Goal: Find specific page/section

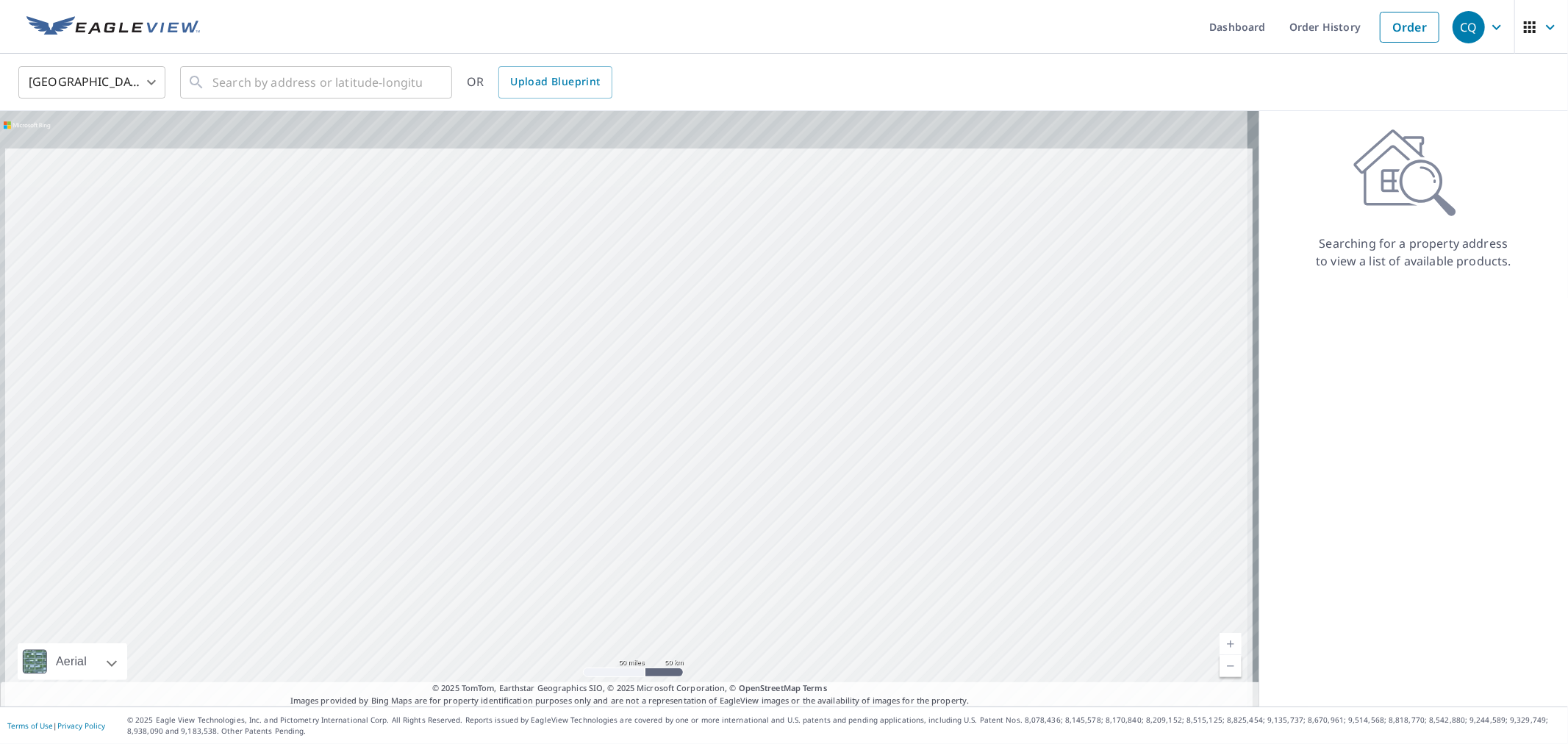
drag, startPoint x: 660, startPoint y: 266, endPoint x: 671, endPoint y: 333, distance: 67.9
click at [671, 333] on div at bounding box center [630, 408] width 1260 height 595
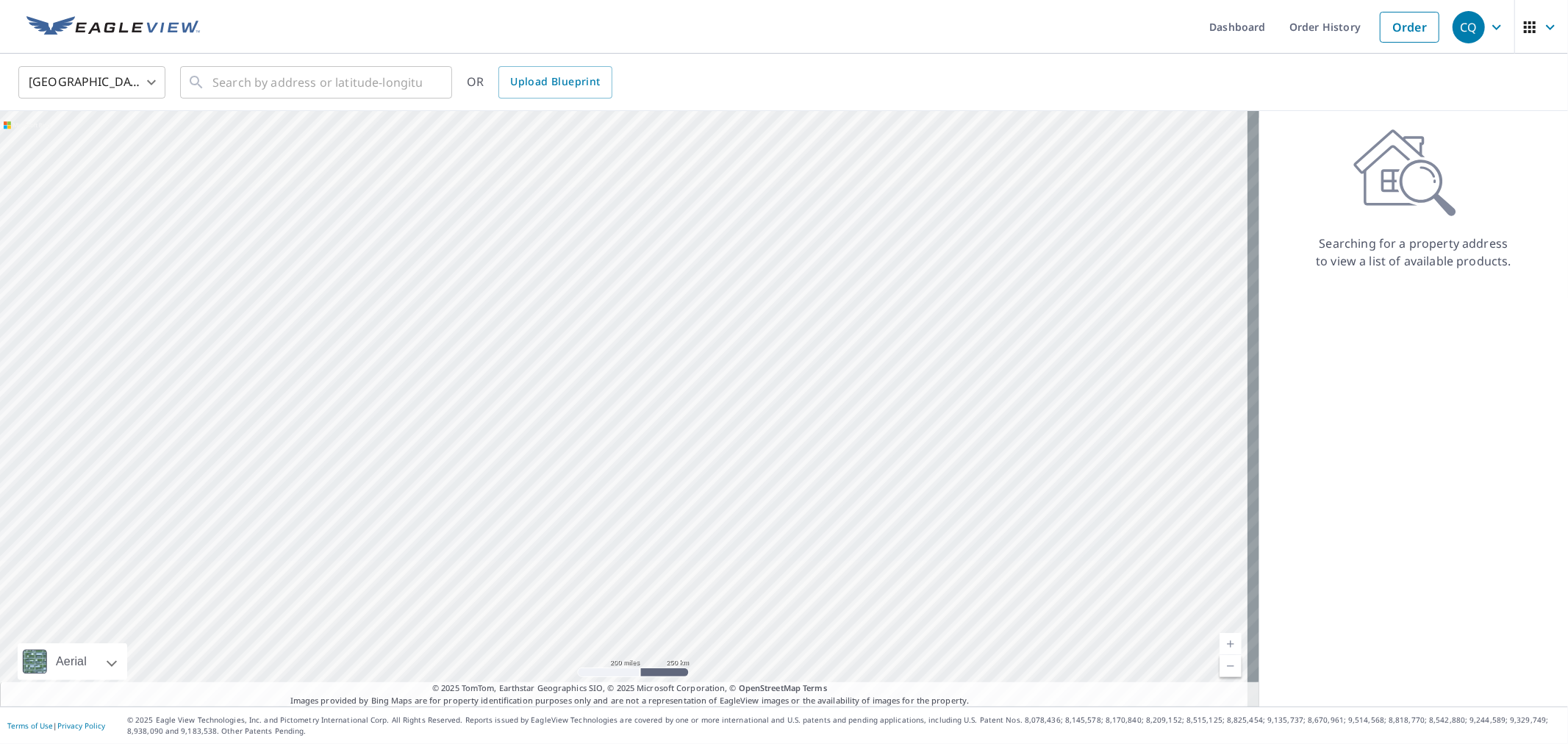
drag, startPoint x: 628, startPoint y: 238, endPoint x: 638, endPoint y: 253, distance: 18.0
click at [638, 253] on div at bounding box center [630, 408] width 1260 height 595
drag, startPoint x: 652, startPoint y: 223, endPoint x: 647, endPoint y: 292, distance: 69.2
click at [647, 292] on div at bounding box center [630, 408] width 1260 height 595
drag, startPoint x: 643, startPoint y: 351, endPoint x: 643, endPoint y: 302, distance: 49.0
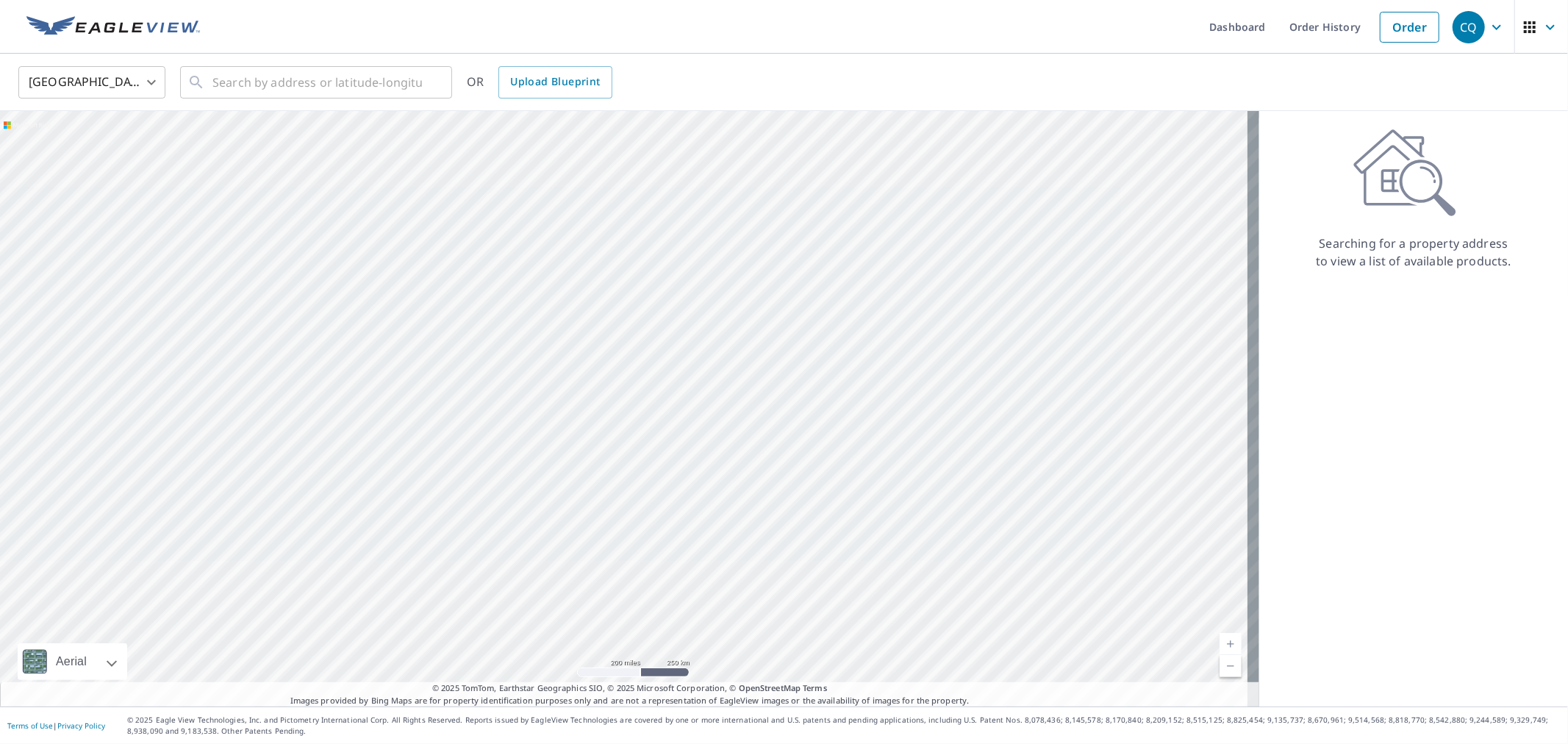
click at [643, 302] on div at bounding box center [630, 408] width 1260 height 595
drag, startPoint x: 399, startPoint y: 533, endPoint x: 589, endPoint y: 487, distance: 195.5
click at [589, 487] on div at bounding box center [630, 408] width 1260 height 595
drag, startPoint x: 717, startPoint y: 386, endPoint x: 598, endPoint y: 465, distance: 142.8
click at [598, 465] on div at bounding box center [630, 408] width 1260 height 595
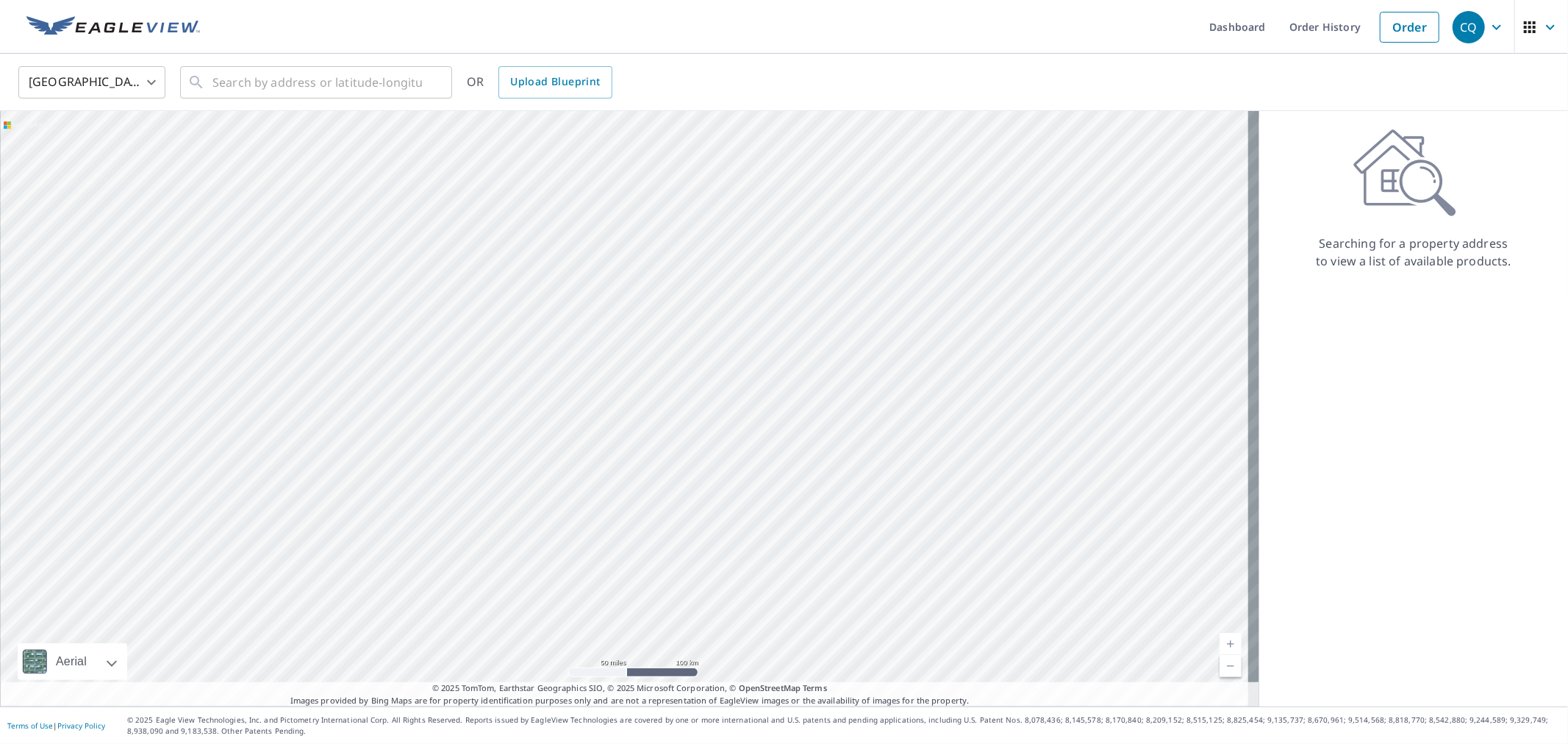
drag, startPoint x: 575, startPoint y: 534, endPoint x: 596, endPoint y: 432, distance: 104.1
click at [596, 432] on div at bounding box center [630, 408] width 1260 height 595
drag, startPoint x: 603, startPoint y: 405, endPoint x: 509, endPoint y: 444, distance: 101.8
click at [511, 446] on div at bounding box center [630, 408] width 1260 height 595
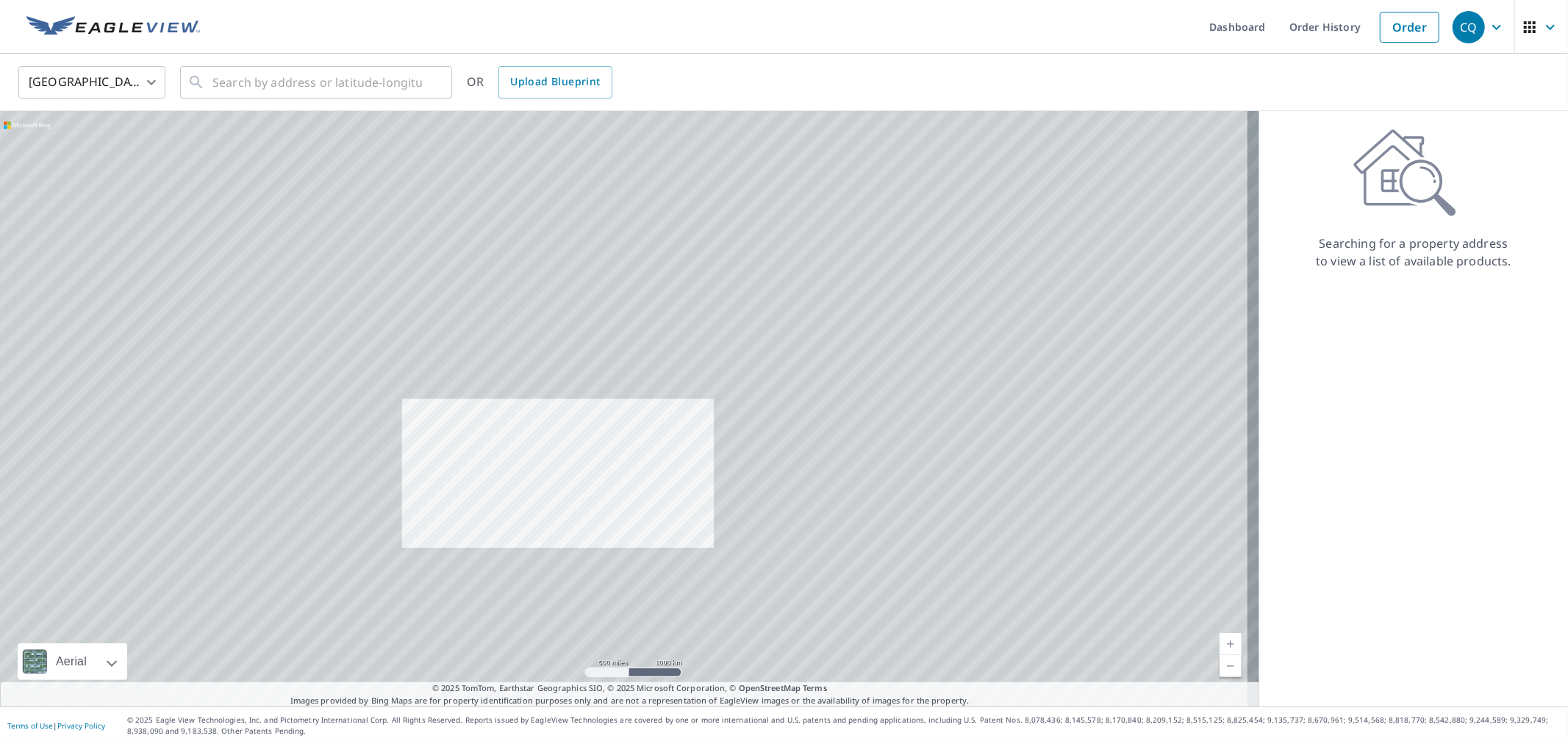
drag, startPoint x: 550, startPoint y: 372, endPoint x: 570, endPoint y: 413, distance: 45.6
click at [570, 413] on div at bounding box center [630, 408] width 1260 height 595
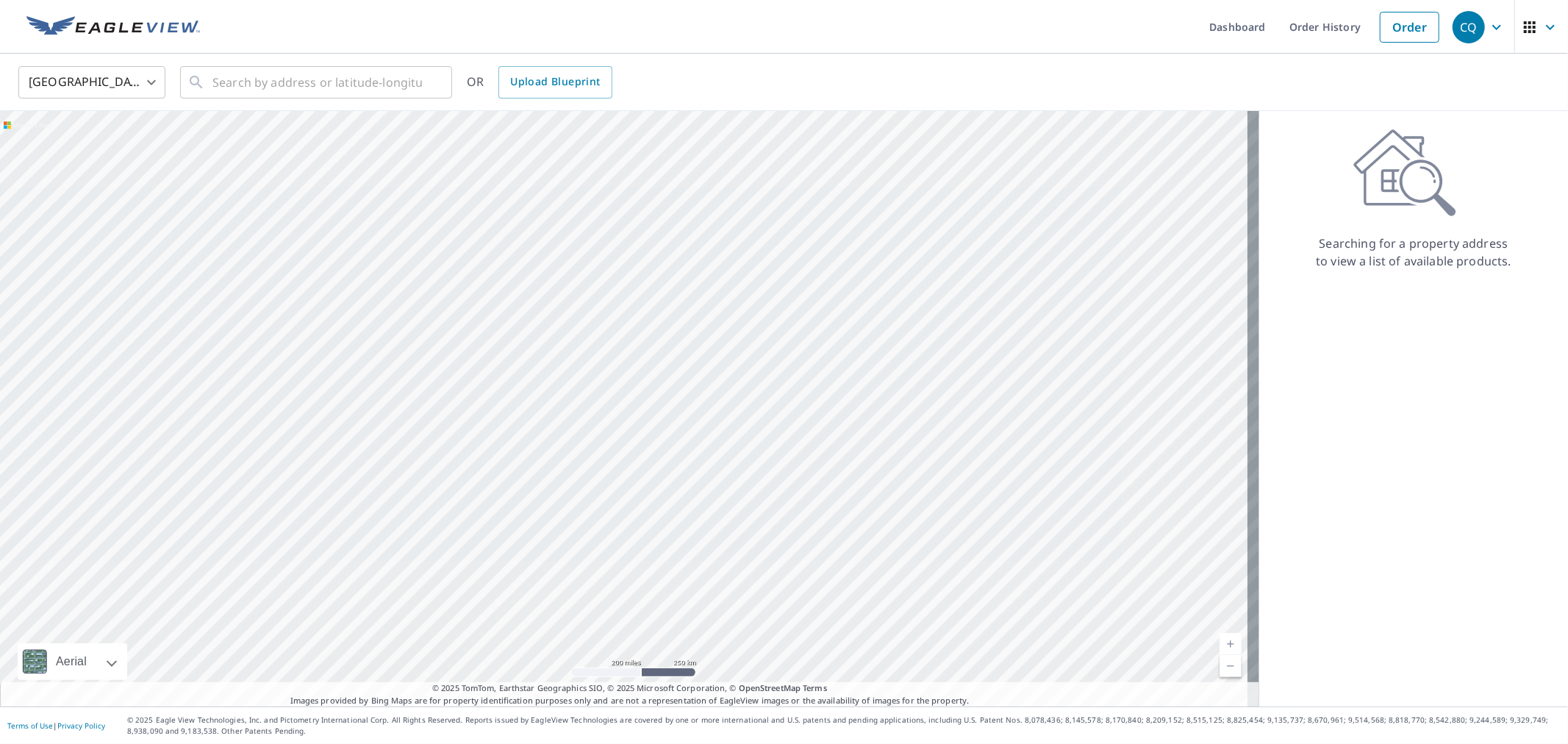
drag, startPoint x: 562, startPoint y: 422, endPoint x: 665, endPoint y: 670, distance: 268.5
click at [665, 670] on div at bounding box center [630, 408] width 1260 height 595
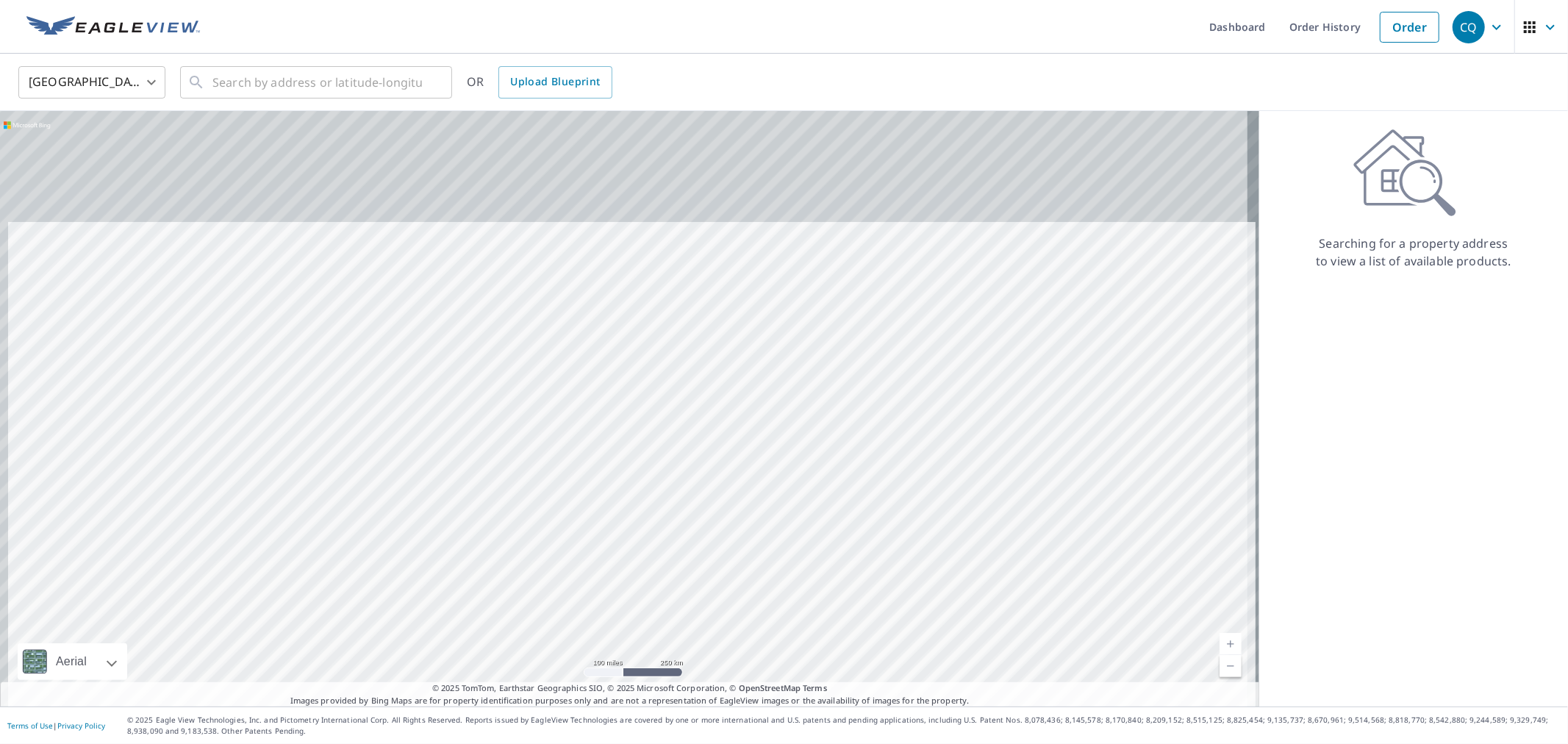
drag, startPoint x: 653, startPoint y: 358, endPoint x: 660, endPoint y: 522, distance: 164.1
click at [660, 522] on div at bounding box center [630, 408] width 1260 height 595
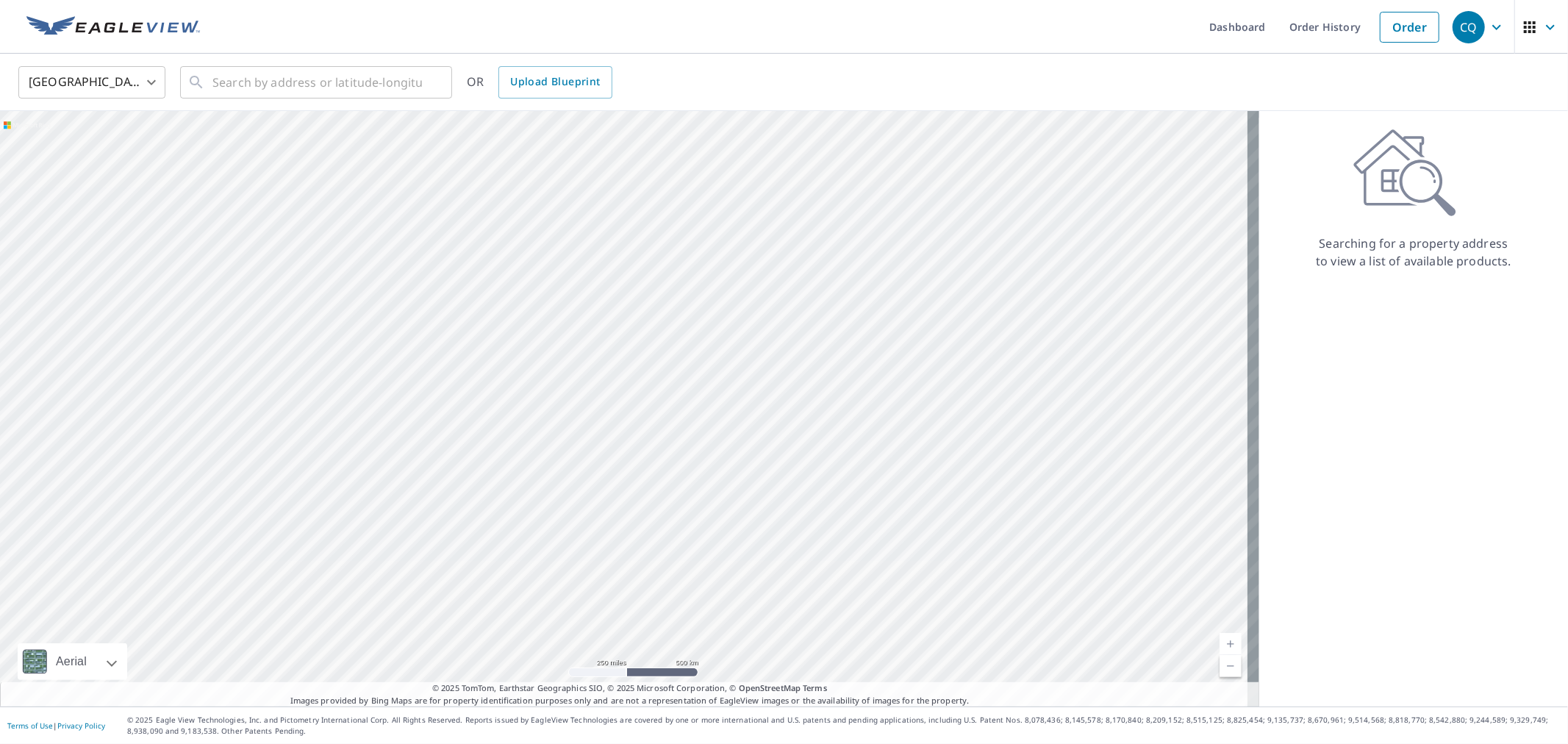
drag, startPoint x: 642, startPoint y: 387, endPoint x: 645, endPoint y: 428, distance: 41.1
click at [645, 428] on div at bounding box center [630, 408] width 1260 height 595
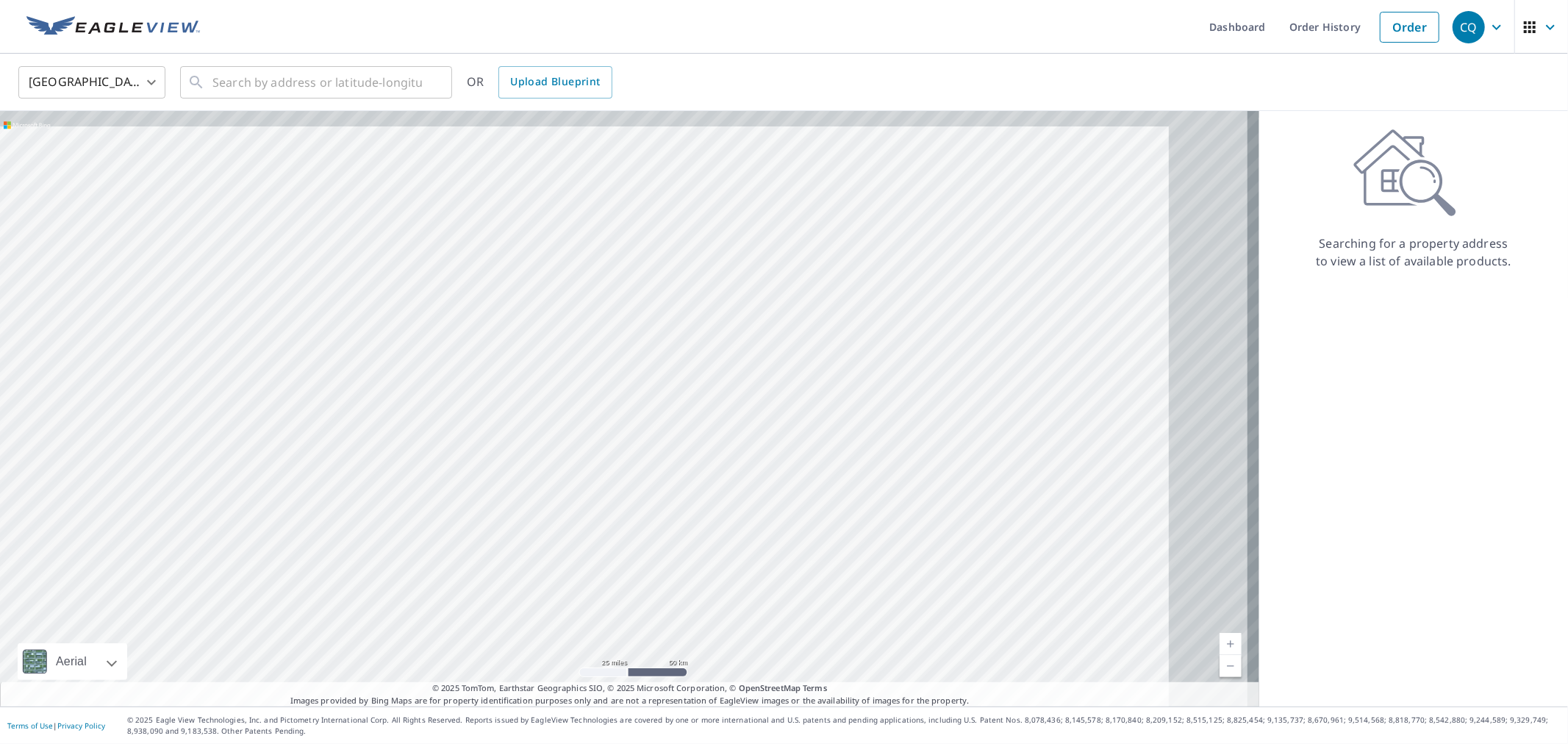
drag, startPoint x: 680, startPoint y: 402, endPoint x: 380, endPoint y: 408, distance: 300.1
click at [380, 408] on div at bounding box center [630, 408] width 1260 height 595
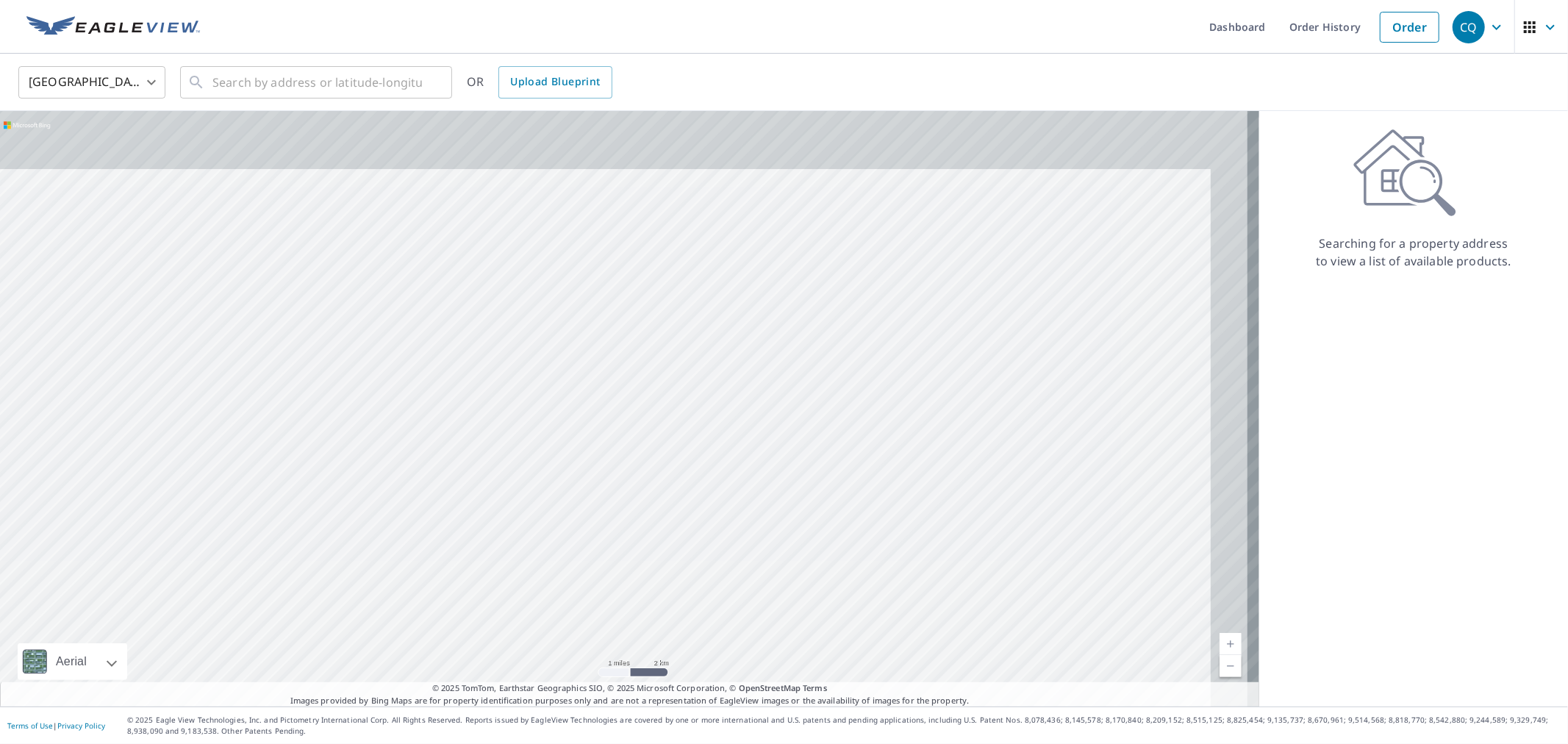
drag, startPoint x: 761, startPoint y: 290, endPoint x: 685, endPoint y: 423, distance: 153.2
click at [685, 423] on div at bounding box center [630, 408] width 1260 height 595
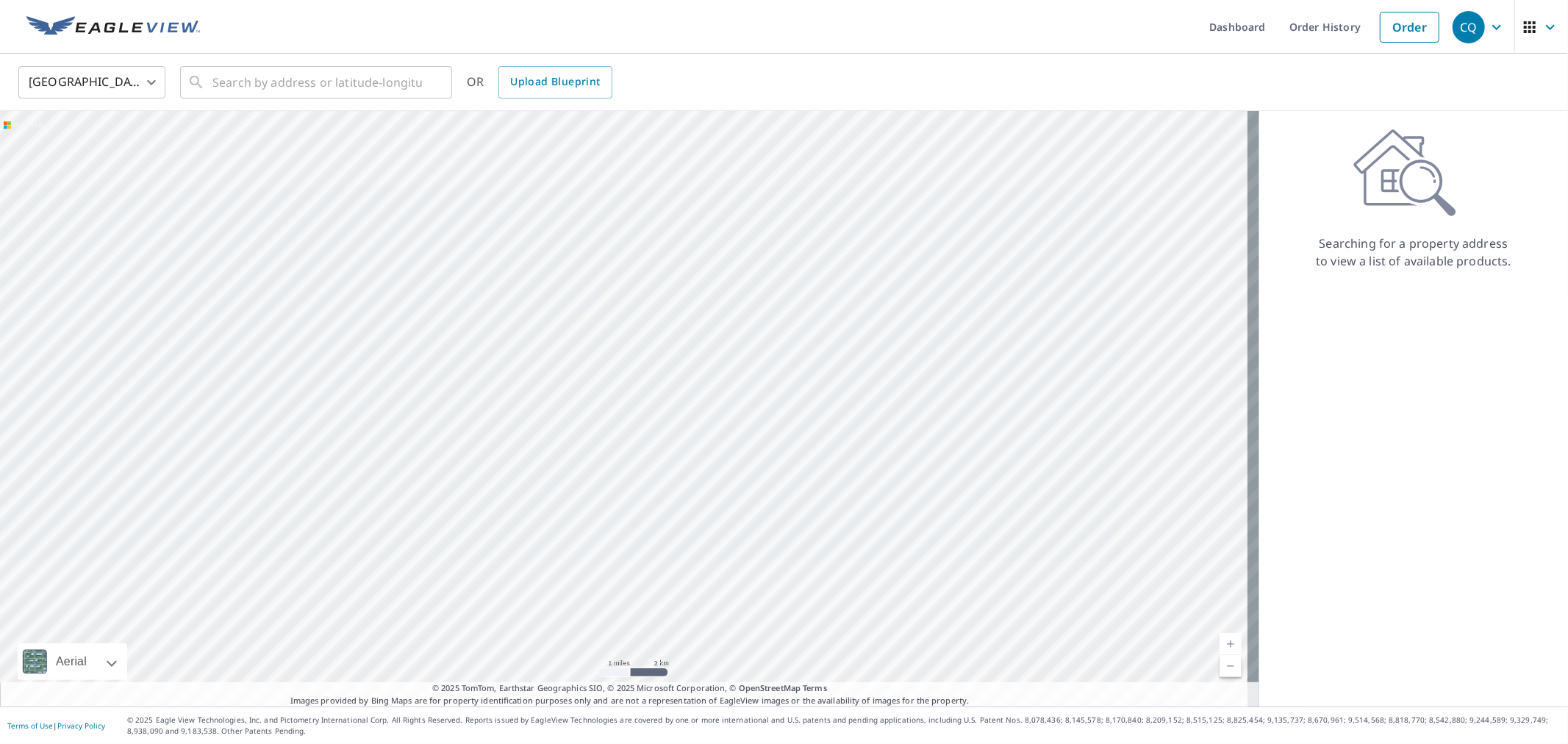
drag, startPoint x: 672, startPoint y: 501, endPoint x: 770, endPoint y: 299, distance: 224.5
click at [770, 299] on div at bounding box center [630, 408] width 1260 height 595
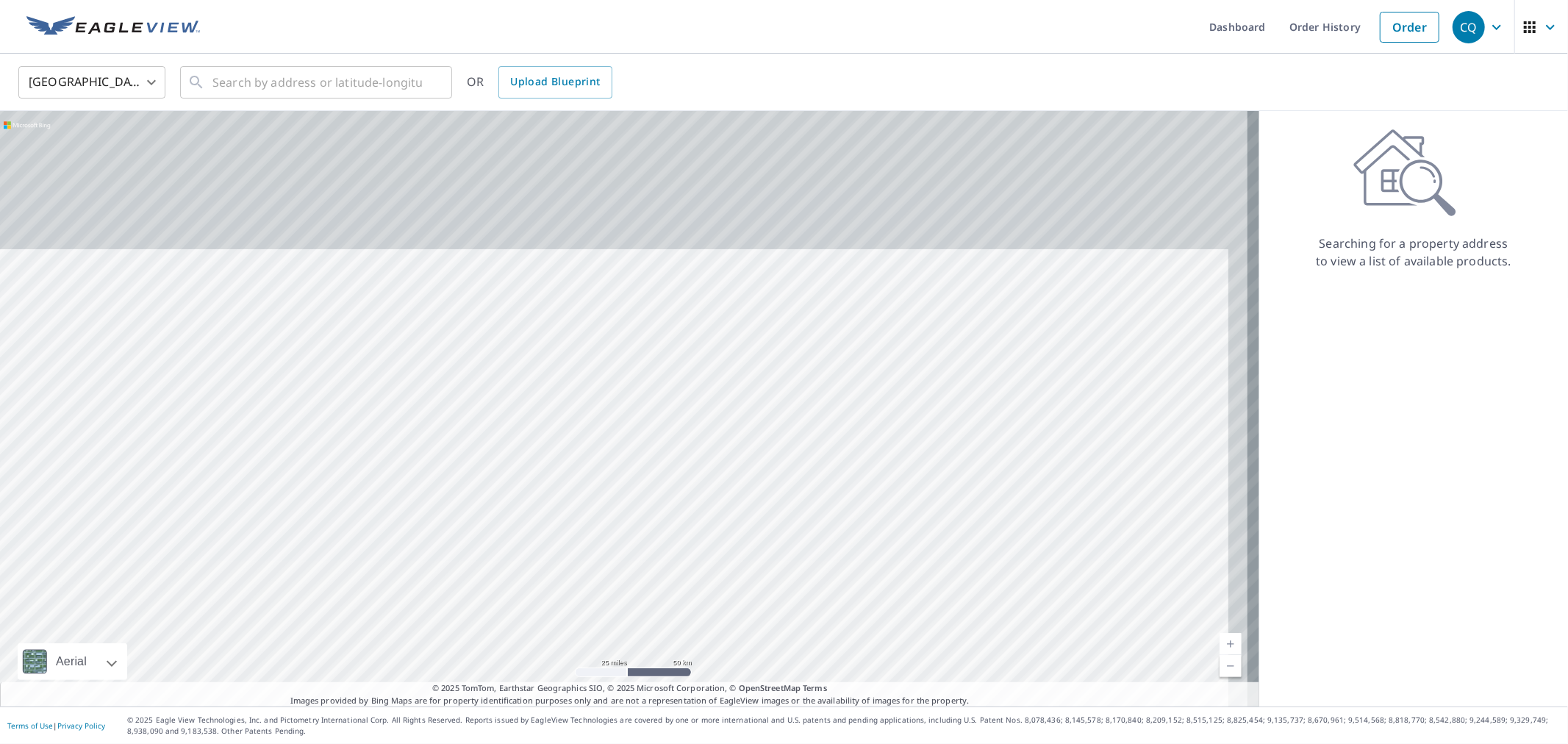
drag, startPoint x: 701, startPoint y: 327, endPoint x: 841, endPoint y: 540, distance: 254.9
click at [841, 540] on div at bounding box center [630, 408] width 1260 height 595
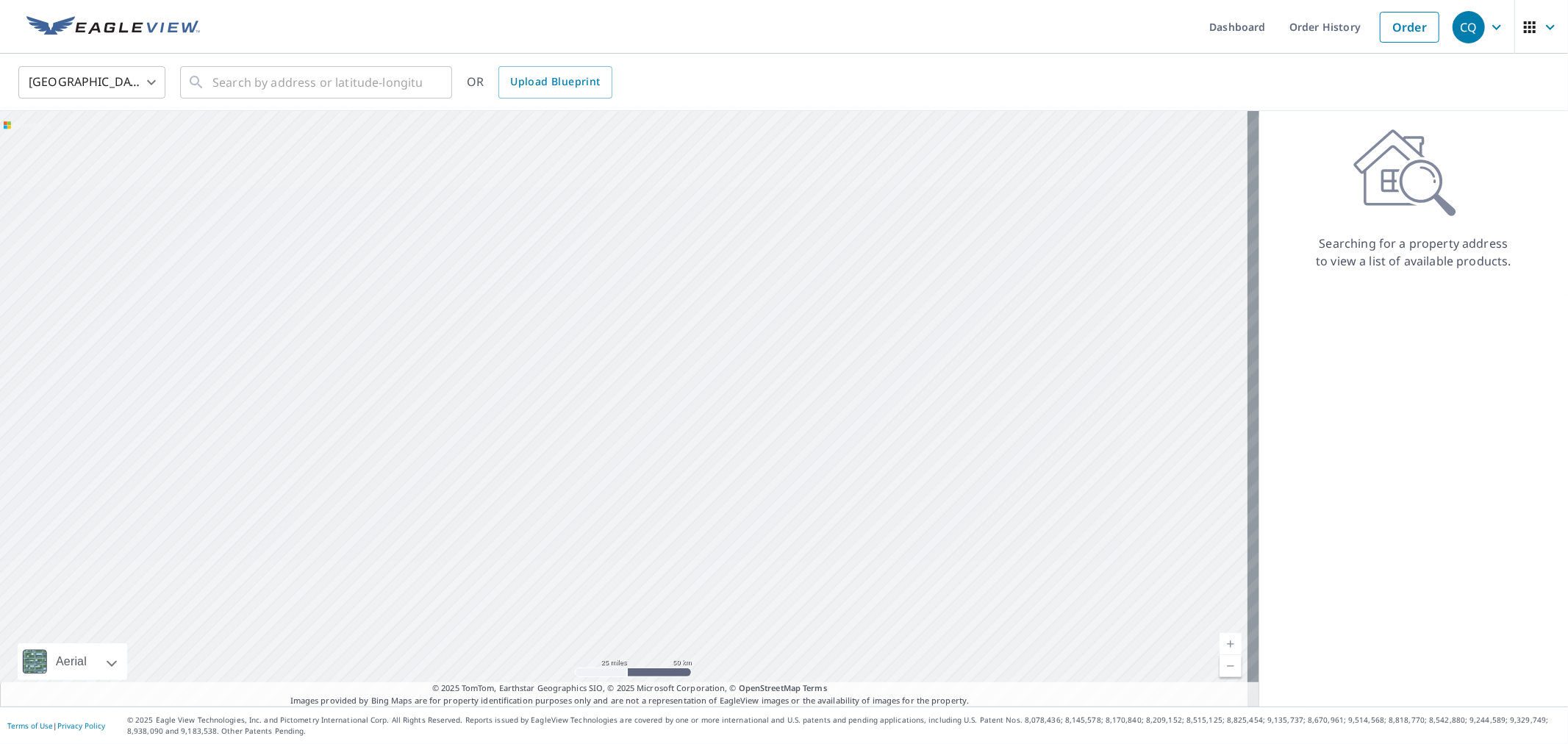
drag, startPoint x: 557, startPoint y: 403, endPoint x: 846, endPoint y: 473, distance: 297.4
click at [846, 473] on div at bounding box center [630, 408] width 1260 height 595
drag, startPoint x: 756, startPoint y: 531, endPoint x: 792, endPoint y: 253, distance: 280.3
click at [792, 253] on div at bounding box center [630, 408] width 1260 height 595
drag, startPoint x: 728, startPoint y: 333, endPoint x: 722, endPoint y: 384, distance: 51.4
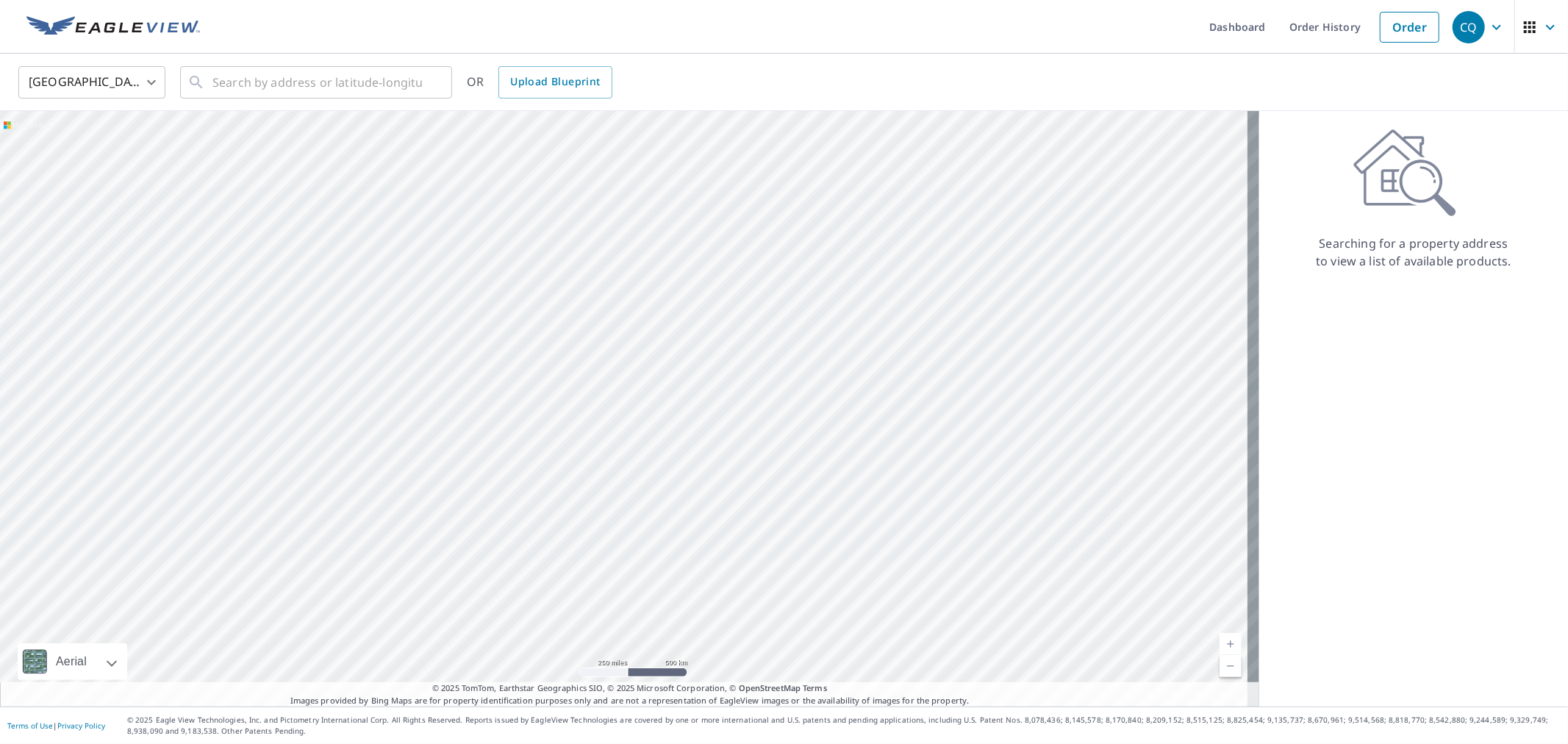
click at [722, 384] on div at bounding box center [630, 408] width 1260 height 595
drag, startPoint x: 769, startPoint y: 366, endPoint x: 733, endPoint y: 358, distance: 36.9
click at [733, 358] on div at bounding box center [630, 408] width 1260 height 595
drag, startPoint x: 572, startPoint y: 376, endPoint x: 795, endPoint y: 409, distance: 225.4
click at [795, 409] on div at bounding box center [630, 408] width 1260 height 595
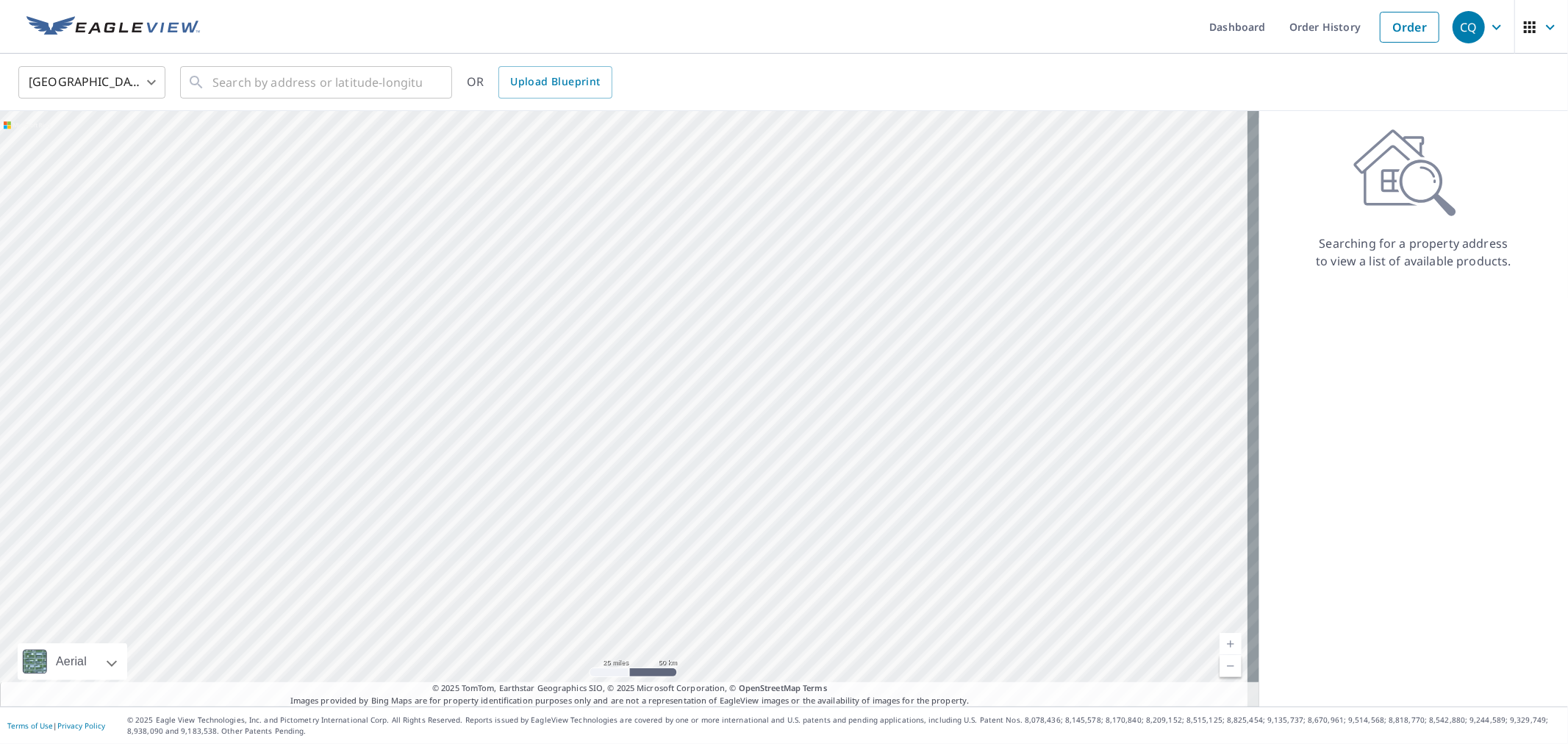
drag, startPoint x: 553, startPoint y: 568, endPoint x: 550, endPoint y: 416, distance: 152.0
click at [550, 416] on div at bounding box center [630, 408] width 1260 height 595
drag, startPoint x: 540, startPoint y: 380, endPoint x: 567, endPoint y: 431, distance: 57.7
click at [567, 431] on div at bounding box center [630, 408] width 1260 height 595
drag, startPoint x: 546, startPoint y: 432, endPoint x: 597, endPoint y: 373, distance: 78.0
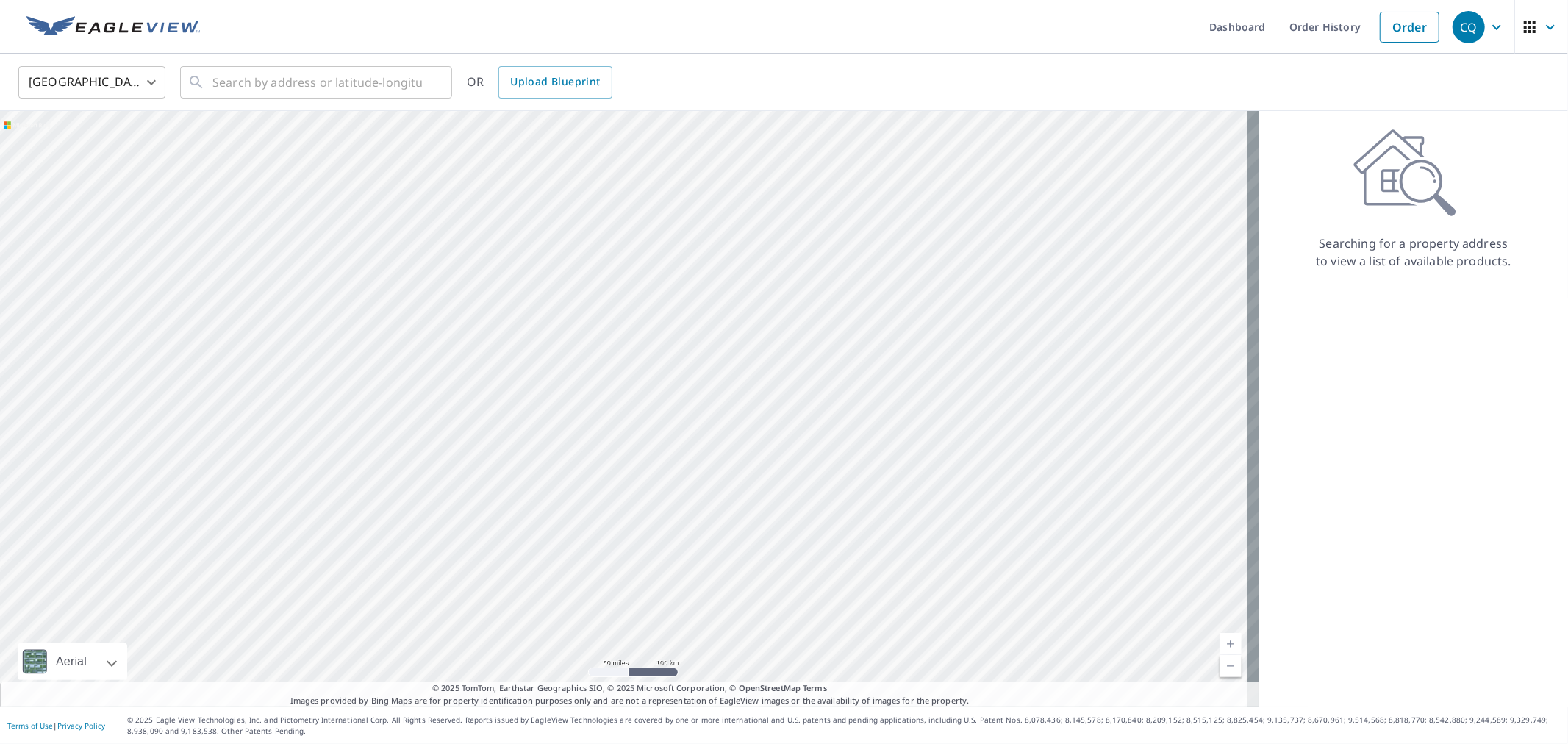
click at [597, 373] on div at bounding box center [630, 408] width 1260 height 595
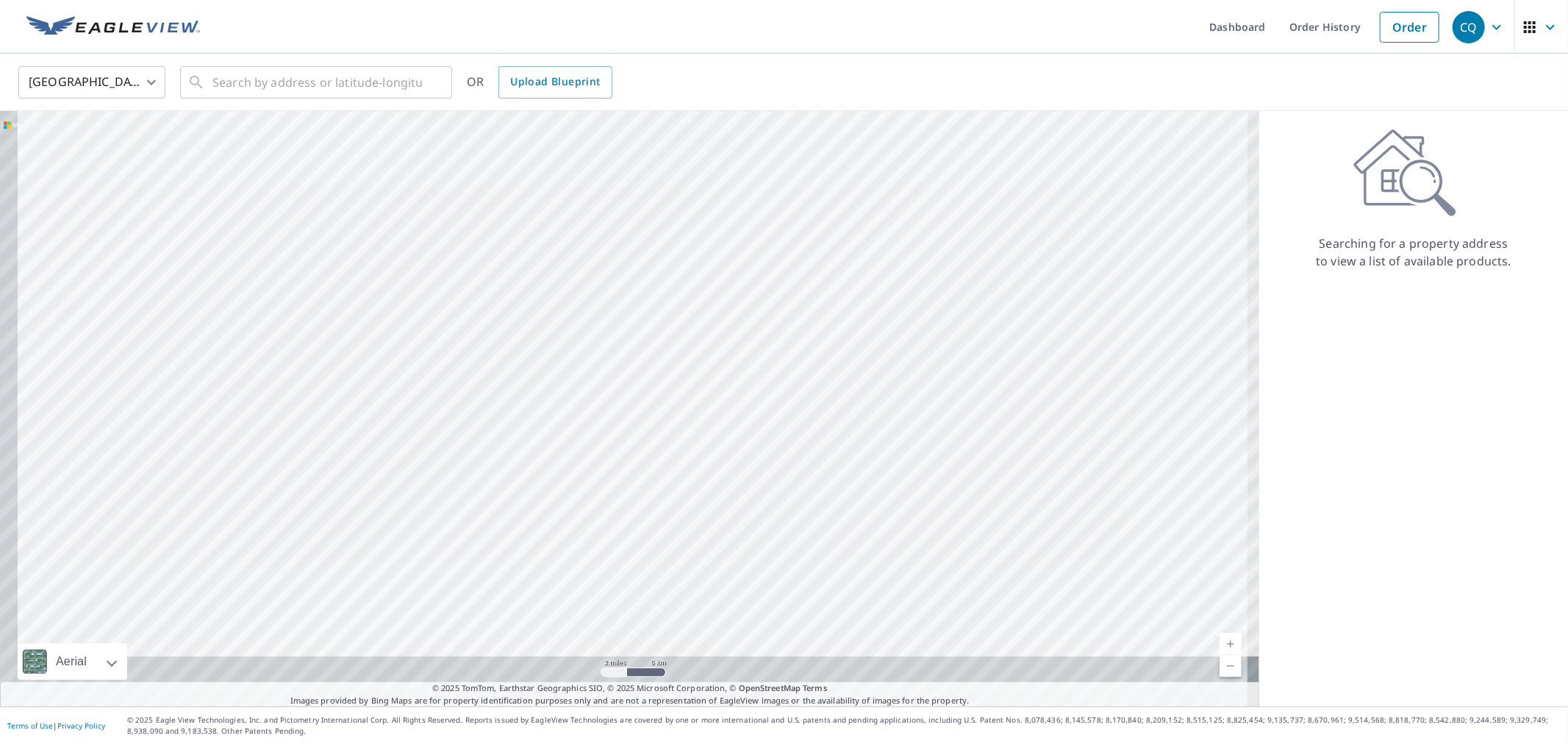
drag, startPoint x: 652, startPoint y: 523, endPoint x: 678, endPoint y: 398, distance: 127.7
click at [678, 398] on div at bounding box center [630, 408] width 1260 height 595
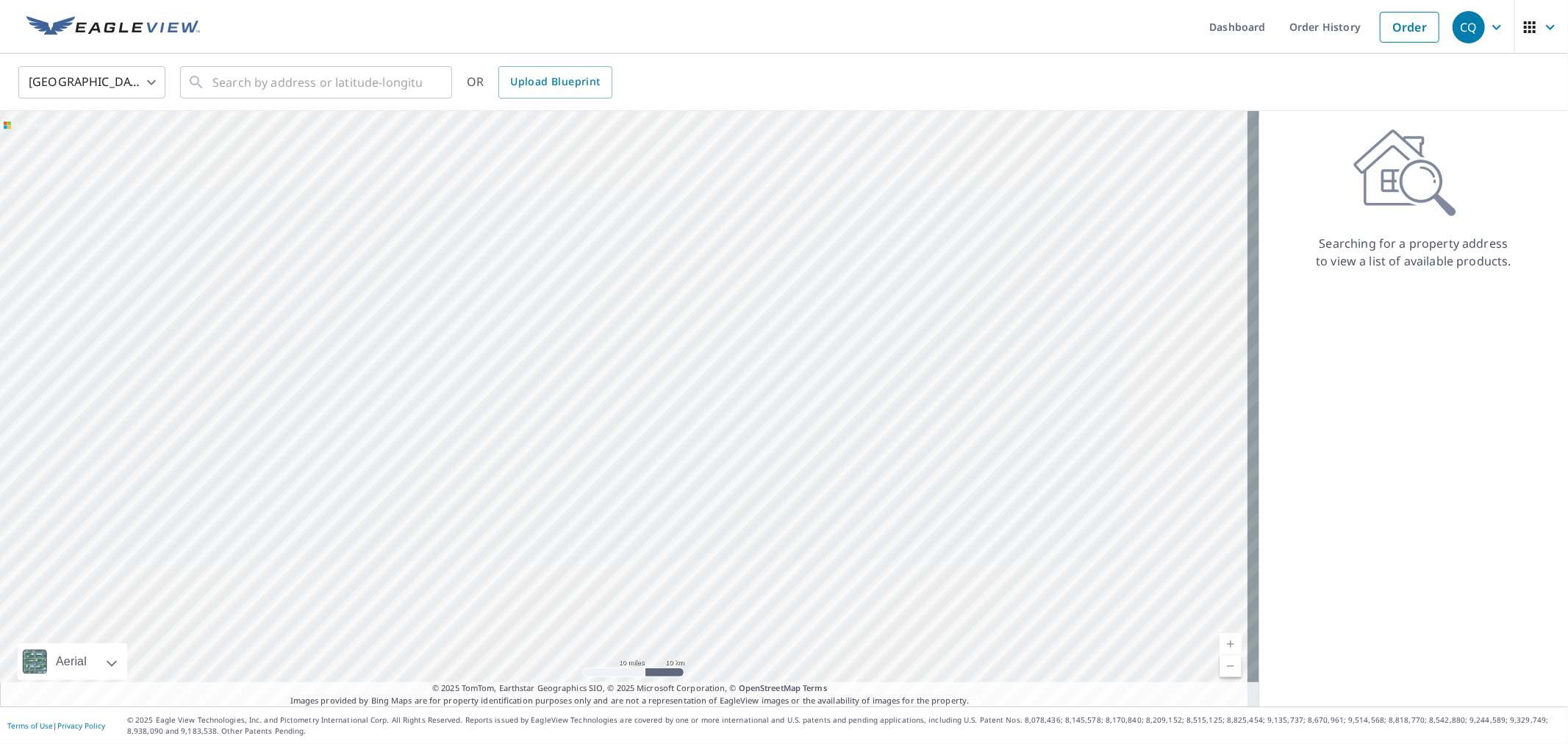
drag, startPoint x: 702, startPoint y: 393, endPoint x: 787, endPoint y: 449, distance: 101.8
click at [787, 449] on div at bounding box center [630, 408] width 1260 height 595
drag, startPoint x: 842, startPoint y: 399, endPoint x: 642, endPoint y: 527, distance: 237.5
click at [642, 527] on div at bounding box center [630, 408] width 1260 height 595
drag, startPoint x: 681, startPoint y: 473, endPoint x: 665, endPoint y: 480, distance: 17.5
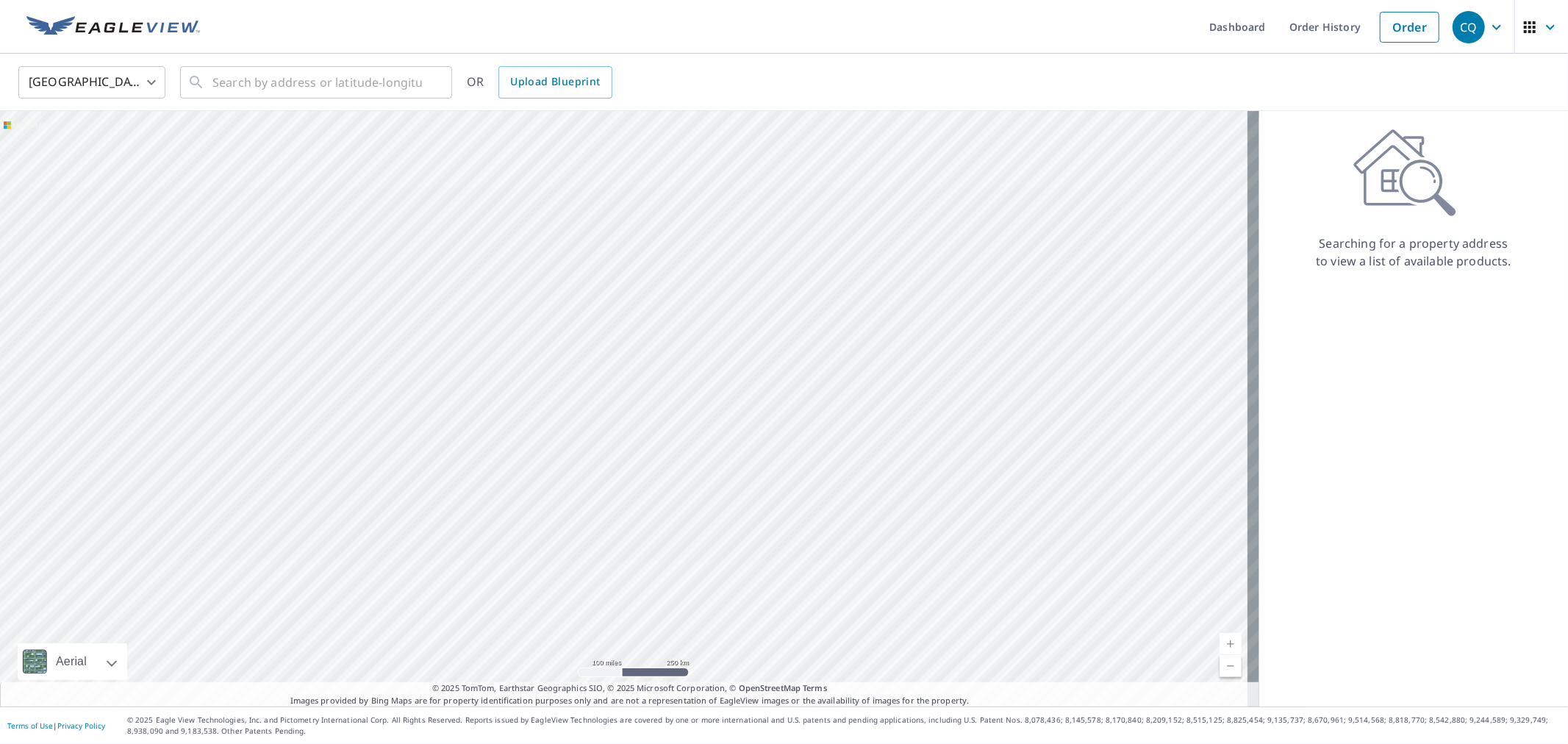
click at [665, 480] on div at bounding box center [630, 408] width 1260 height 595
drag, startPoint x: 665, startPoint y: 480, endPoint x: 670, endPoint y: 392, distance: 88.1
click at [670, 392] on div at bounding box center [630, 408] width 1260 height 595
drag, startPoint x: 697, startPoint y: 318, endPoint x: 782, endPoint y: 281, distance: 92.7
click at [782, 281] on div at bounding box center [630, 408] width 1260 height 595
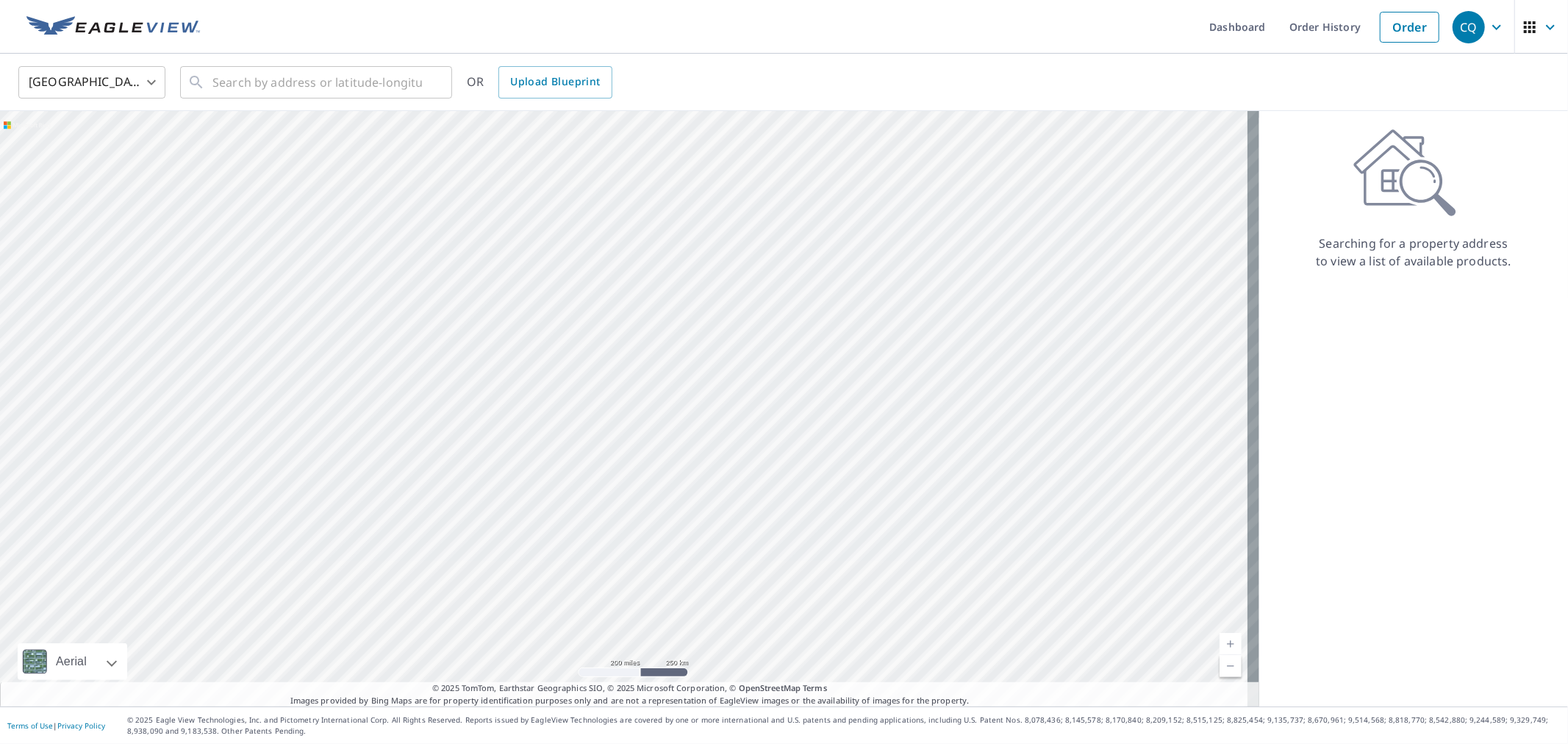
drag, startPoint x: 642, startPoint y: 409, endPoint x: 581, endPoint y: 32, distance: 381.9
click at [581, 32] on ul "Dashboard Order History Order" at bounding box center [828, 27] width 1238 height 54
drag, startPoint x: 752, startPoint y: 467, endPoint x: 754, endPoint y: 522, distance: 55.0
click at [754, 522] on div at bounding box center [630, 408] width 1260 height 595
drag, startPoint x: 721, startPoint y: 296, endPoint x: 725, endPoint y: 428, distance: 132.1
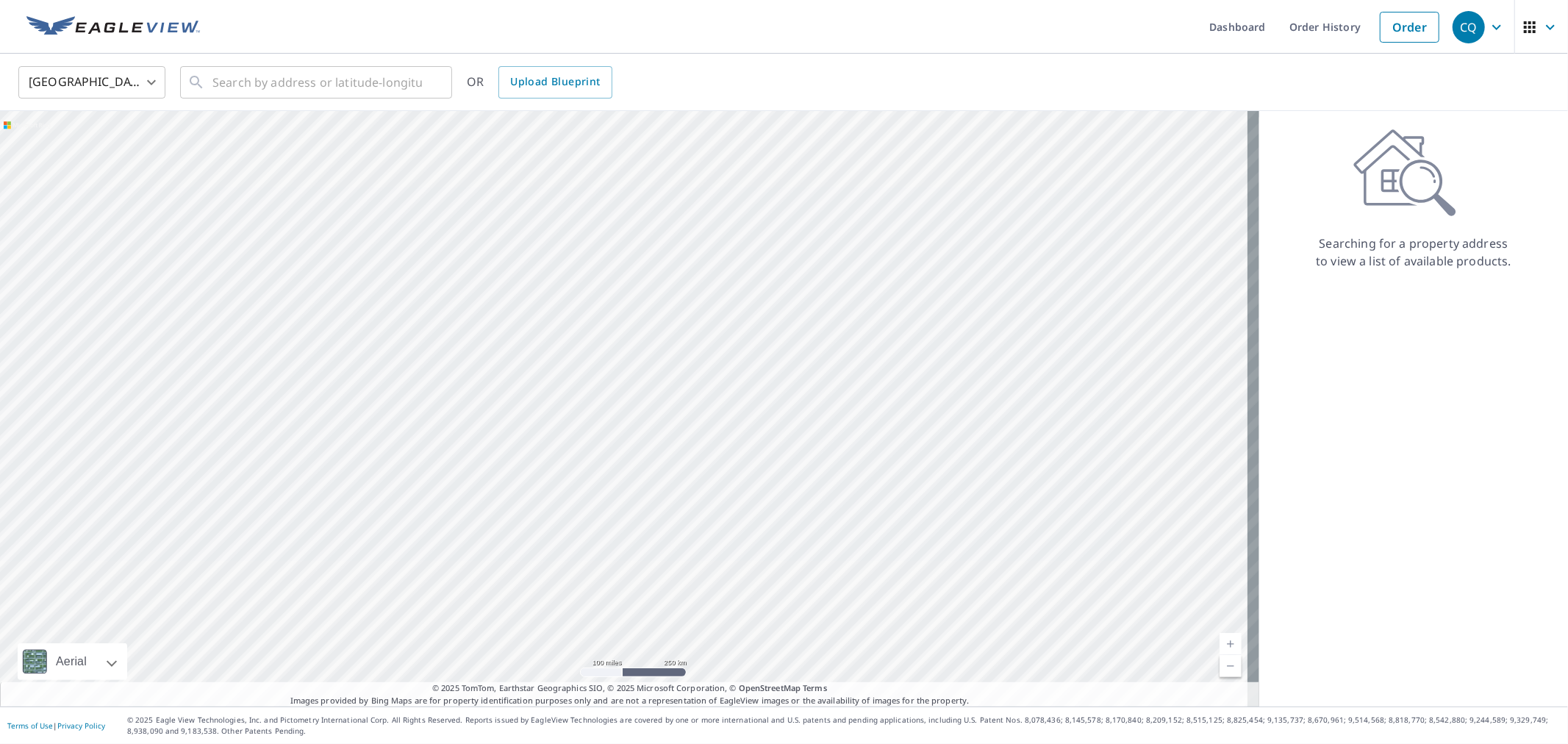
click at [725, 428] on div at bounding box center [630, 408] width 1260 height 595
drag, startPoint x: 711, startPoint y: 380, endPoint x: 706, endPoint y: 401, distance: 21.6
click at [706, 401] on div at bounding box center [630, 408] width 1260 height 595
drag, startPoint x: 679, startPoint y: 400, endPoint x: 859, endPoint y: 354, distance: 185.8
click at [859, 354] on div at bounding box center [630, 408] width 1260 height 595
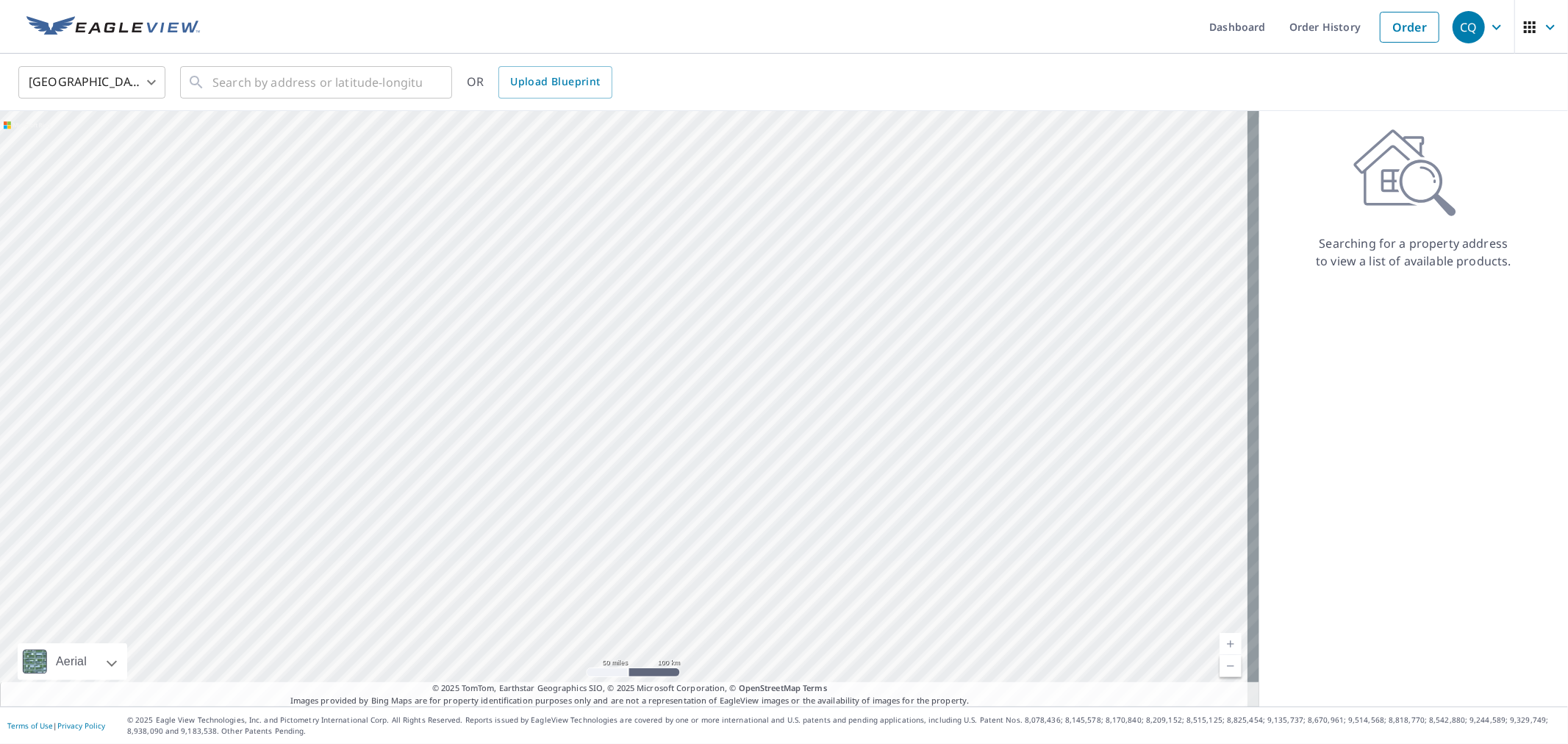
drag, startPoint x: 612, startPoint y: 452, endPoint x: 722, endPoint y: 361, distance: 142.8
click at [722, 361] on div at bounding box center [630, 408] width 1260 height 595
drag, startPoint x: 623, startPoint y: 363, endPoint x: 648, endPoint y: 391, distance: 37.5
click at [648, 391] on div at bounding box center [630, 408] width 1260 height 595
